Goal: Use online tool/utility

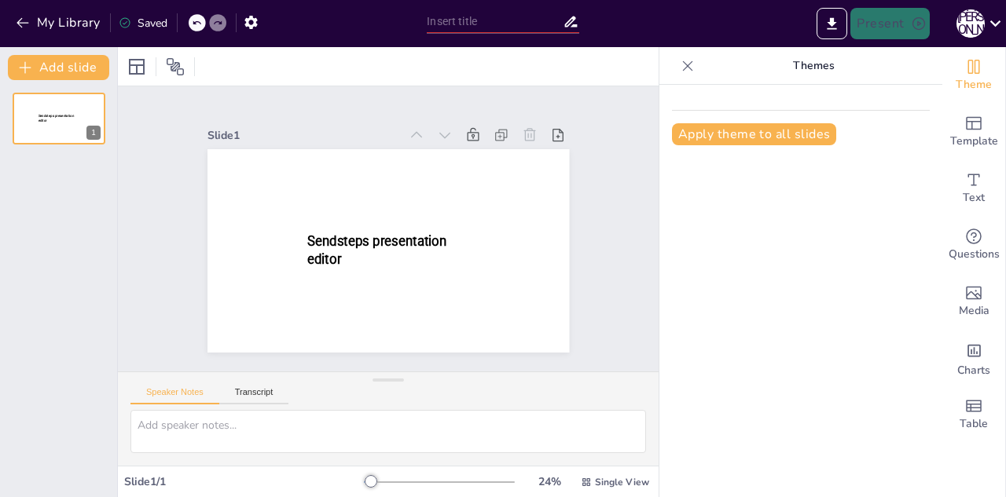
type input "New Sendsteps"
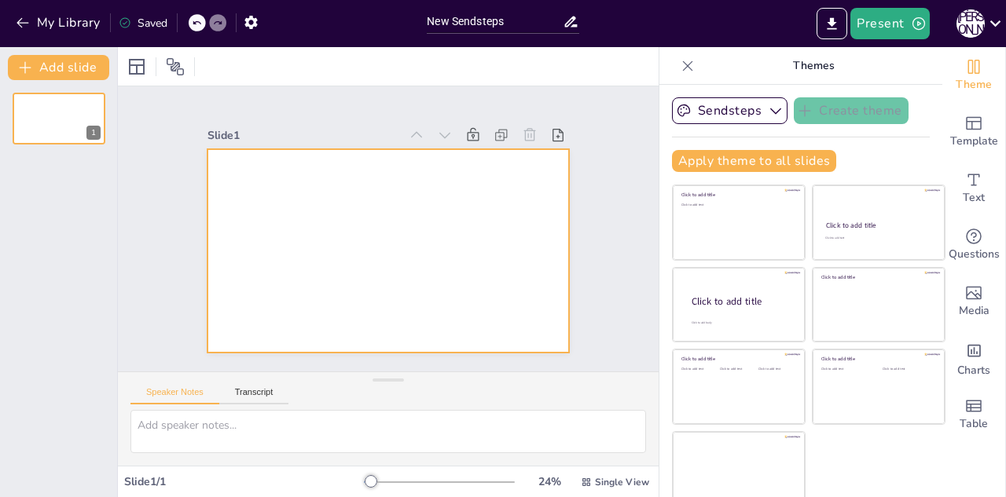
scroll to position [9, 0]
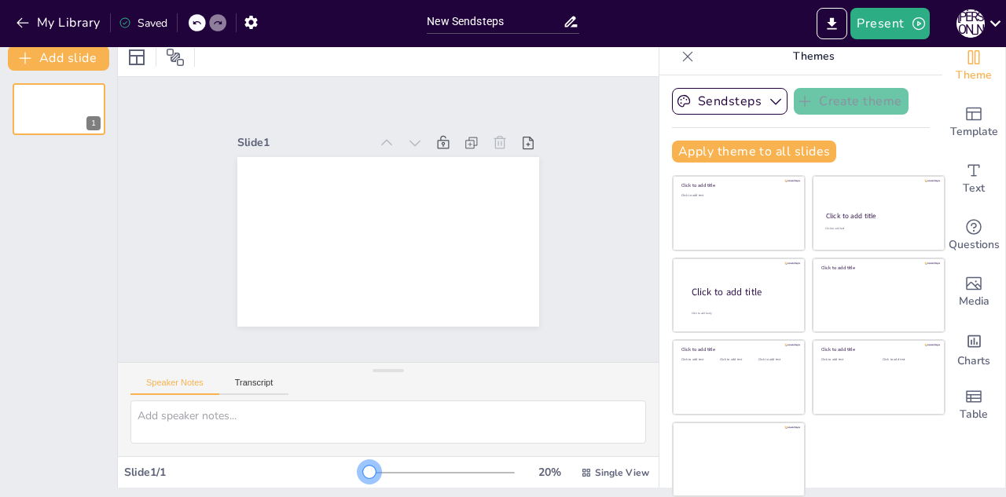
drag, startPoint x: 354, startPoint y: 471, endPoint x: 346, endPoint y: 462, distance: 11.2
click at [364, 462] on div "20 % Single View" at bounding box center [508, 472] width 288 height 25
click at [227, 420] on textarea at bounding box center [387, 422] width 515 height 43
drag, startPoint x: 227, startPoint y: 420, endPoint x: 629, endPoint y: 446, distance: 403.1
click at [629, 446] on div at bounding box center [388, 429] width 540 height 56
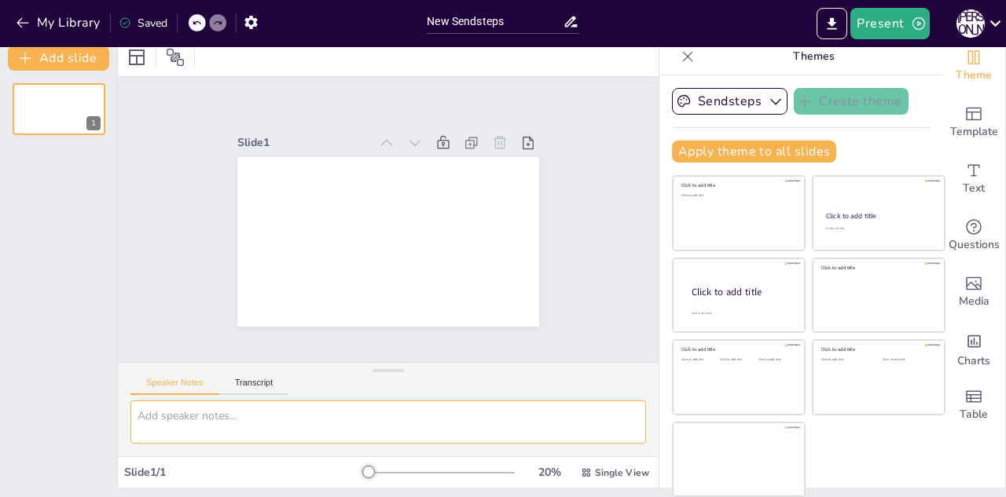
click at [207, 416] on textarea at bounding box center [387, 422] width 515 height 43
paste textarea "Доступність знань: Роль книг шрифтом [PERSON_NAME] в освіті та житті"
type textarea "Доступність знань: Роль книг шрифтом [PERSON_NAME] в освіті та житті"
click at [729, 100] on button "Sendsteps" at bounding box center [729, 101] width 115 height 27
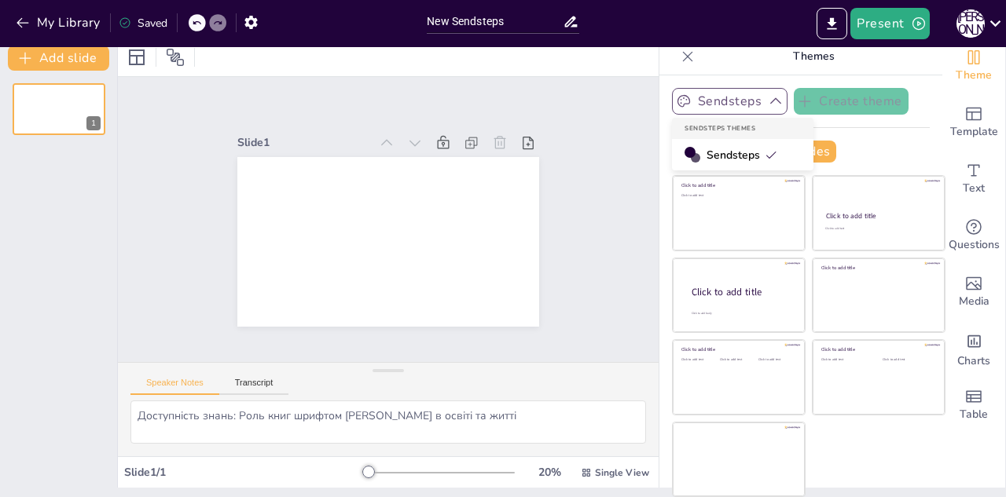
click at [729, 100] on button "Sendsteps" at bounding box center [729, 101] width 115 height 27
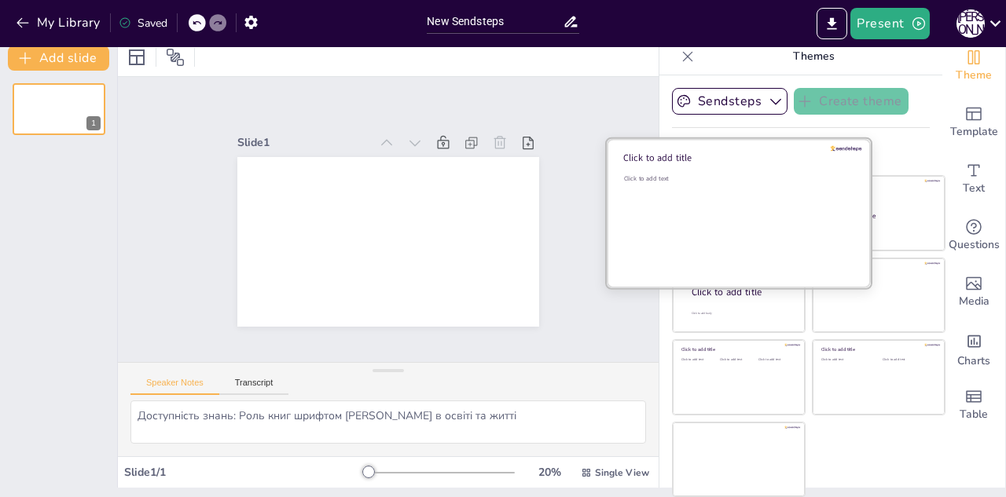
click at [751, 206] on div "Click to add text" at bounding box center [736, 222] width 225 height 97
